Goal: Information Seeking & Learning: Learn about a topic

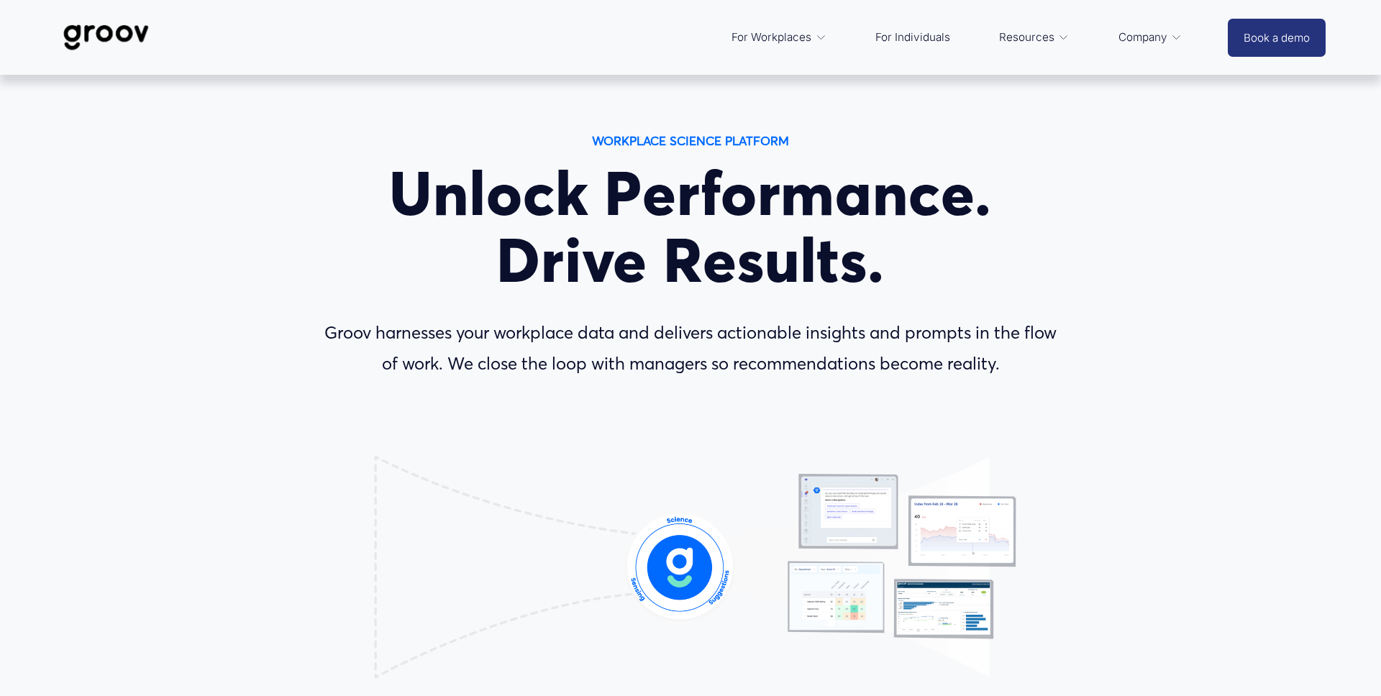
click at [0, 0] on span "Services" at bounding box center [0, 0] width 0 height 0
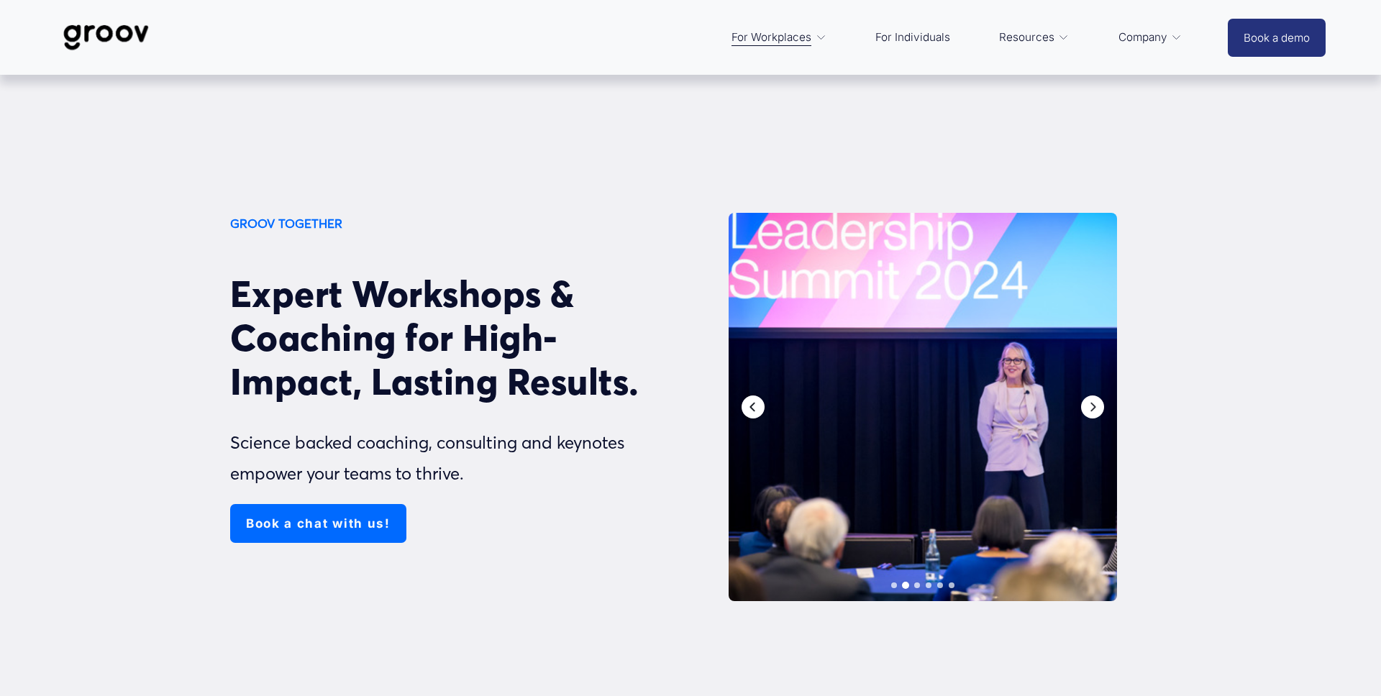
click at [747, 408] on icon "Previous" at bounding box center [753, 407] width 12 height 12
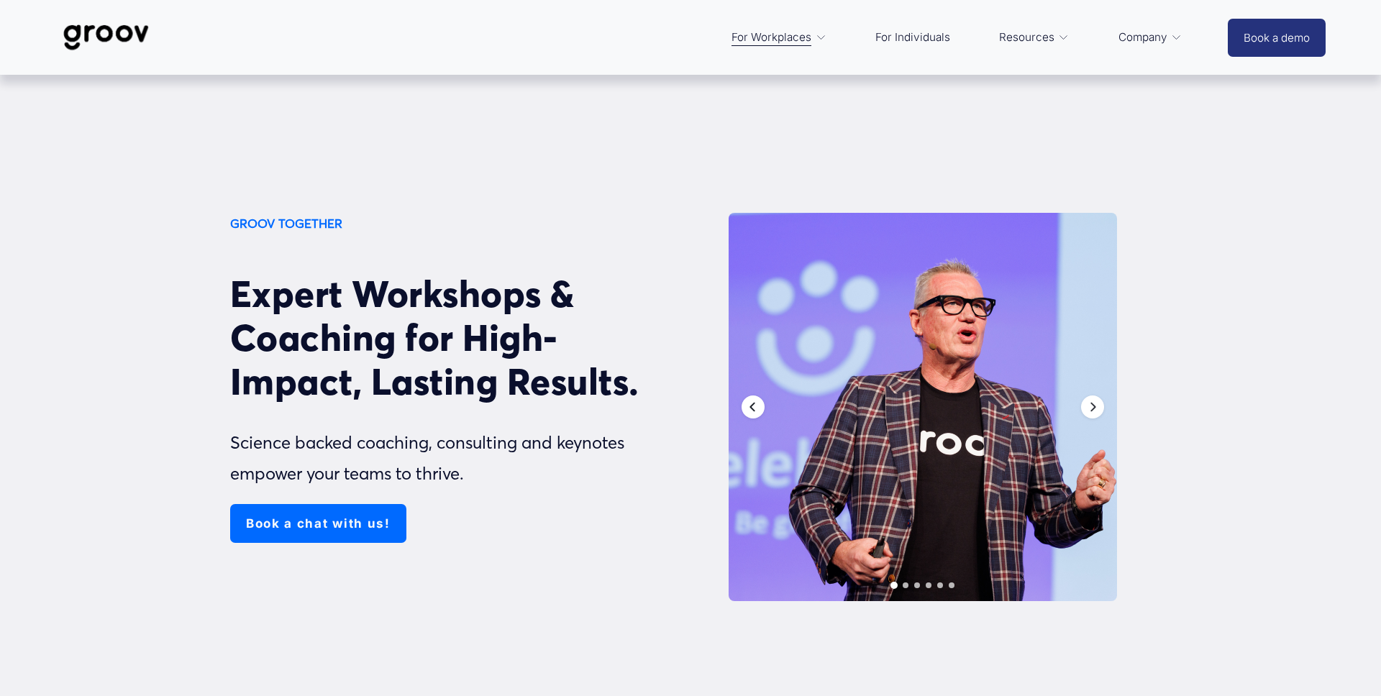
click at [747, 407] on icon "Previous" at bounding box center [753, 407] width 12 height 12
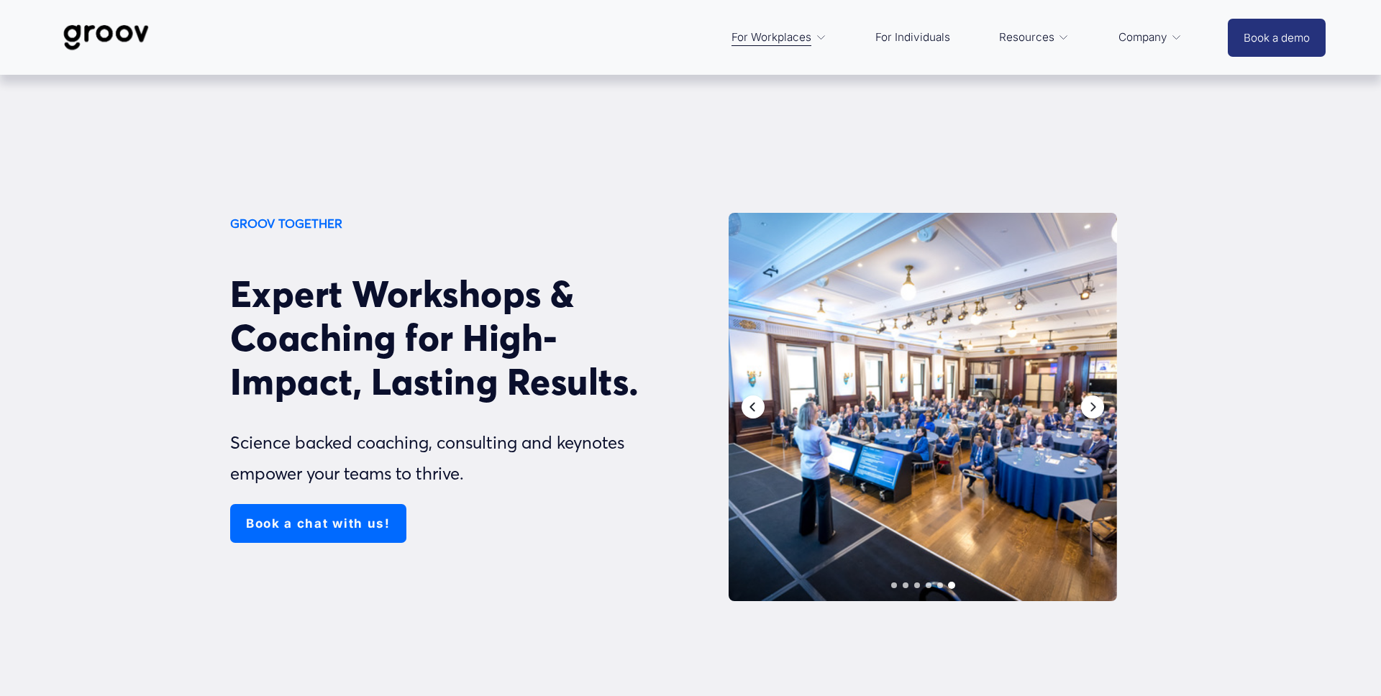
click at [747, 407] on icon "Previous" at bounding box center [753, 407] width 12 height 12
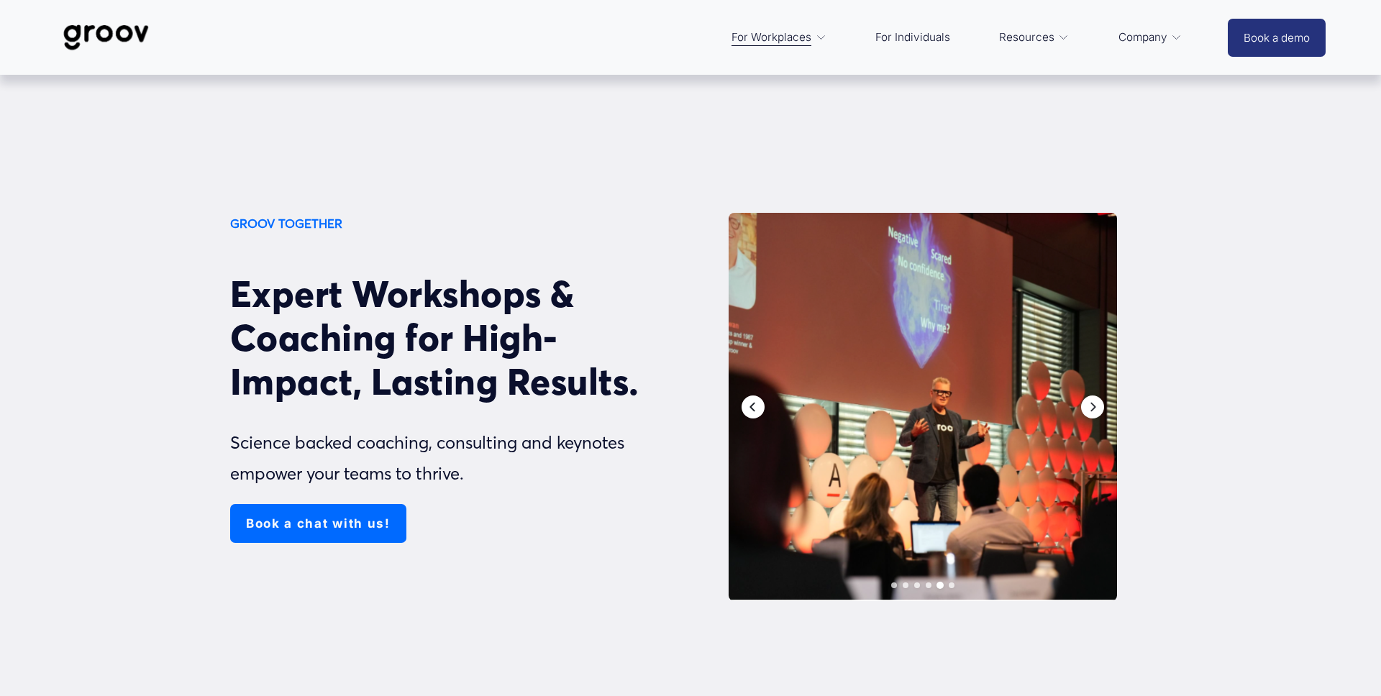
click at [747, 407] on icon "Previous" at bounding box center [753, 407] width 12 height 12
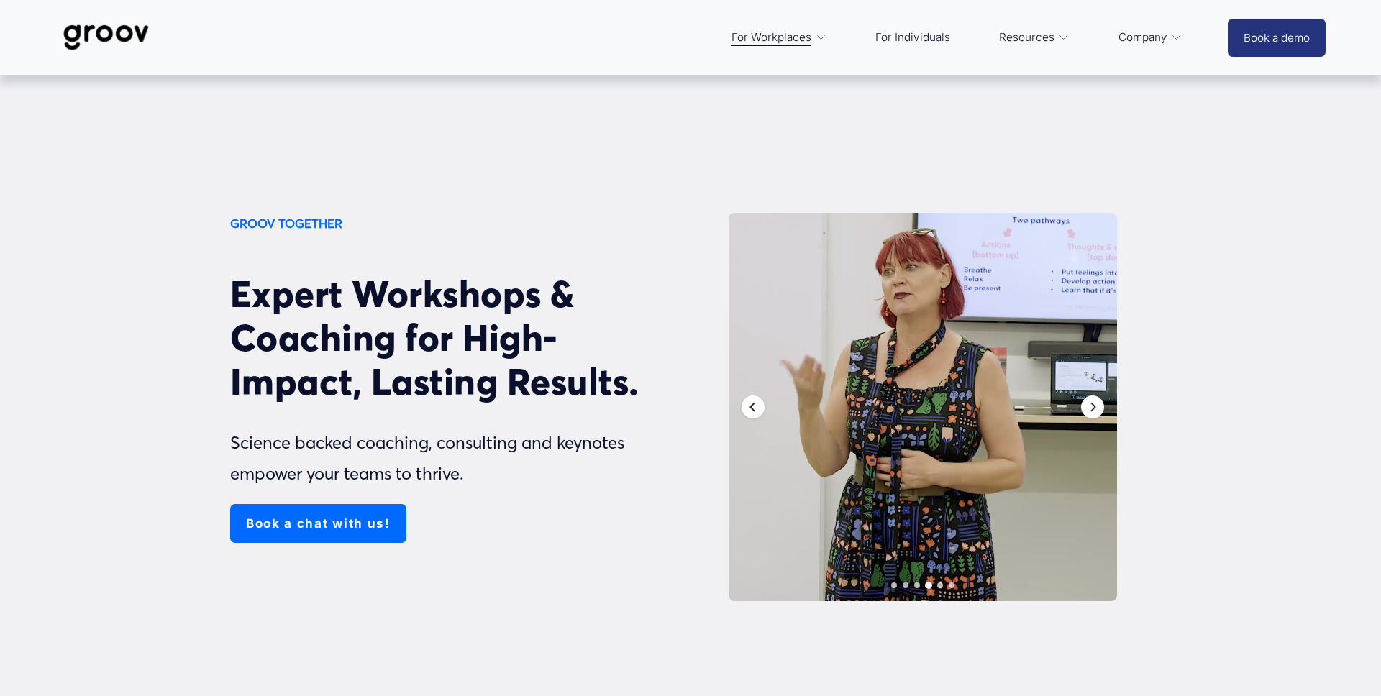
click at [747, 407] on icon "Previous" at bounding box center [753, 407] width 12 height 12
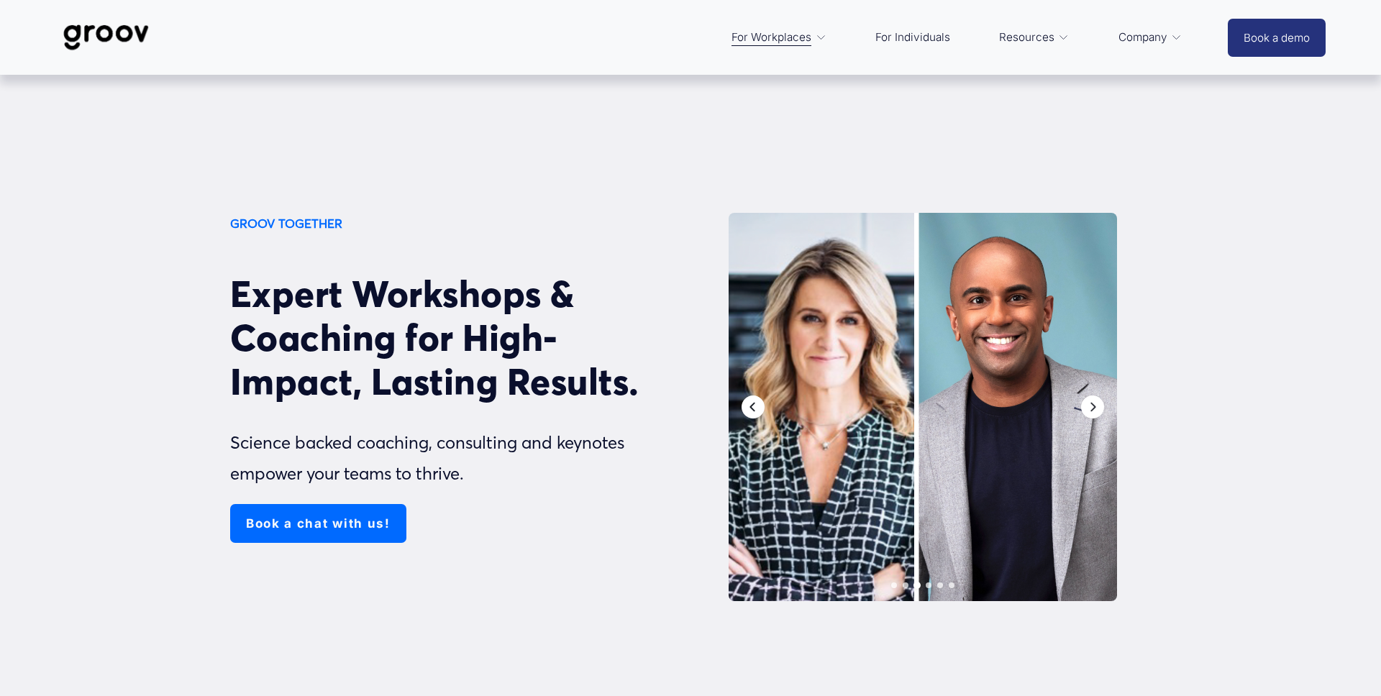
click at [747, 407] on icon "Previous" at bounding box center [753, 407] width 12 height 12
